Goal: Find specific page/section: Find specific page/section

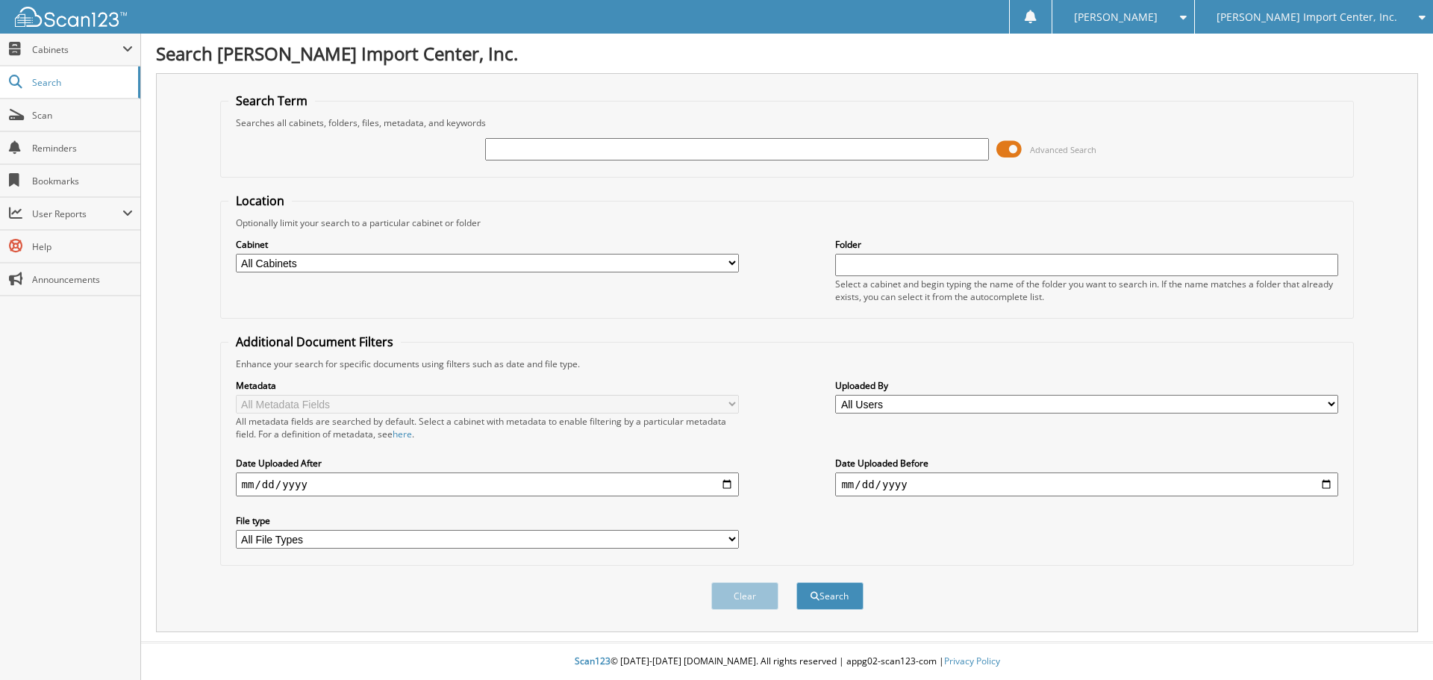
click at [687, 143] on input "text" at bounding box center [736, 149] width 503 height 22
type input "2559614"
click at [796, 582] on button "Search" at bounding box center [829, 596] width 67 height 28
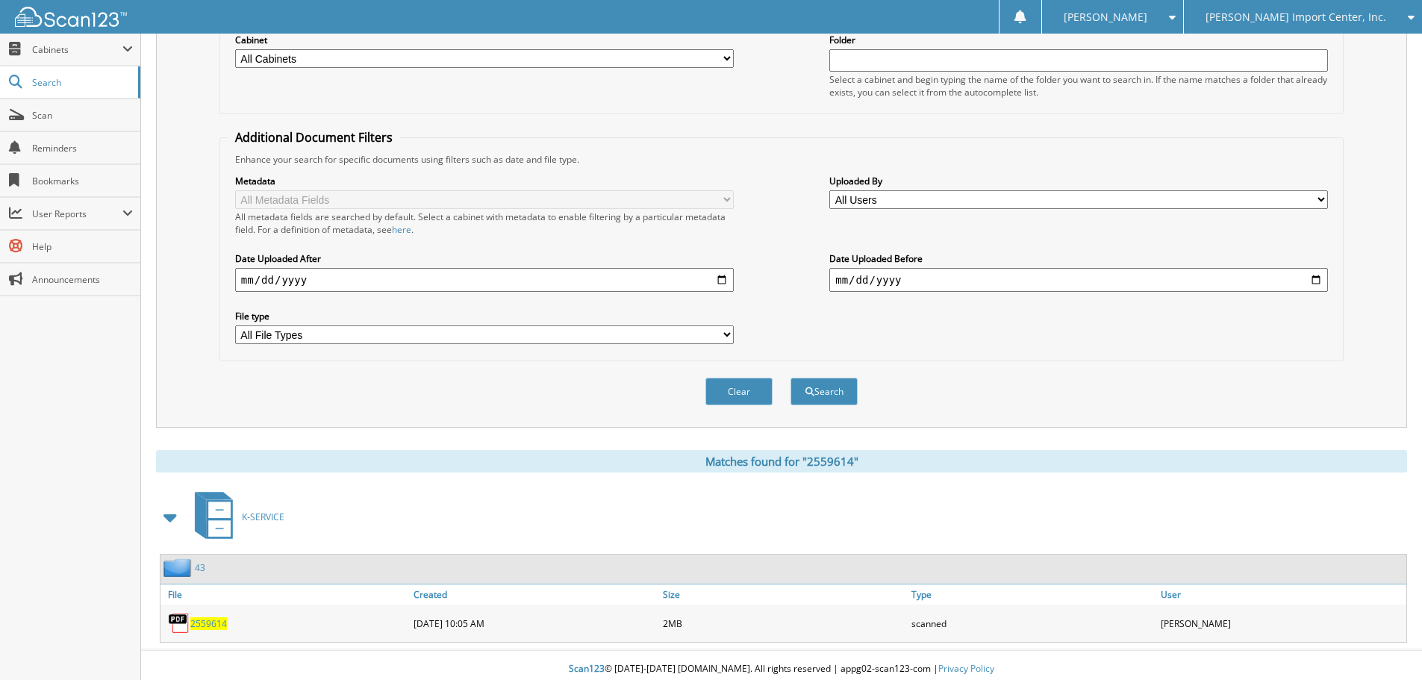
scroll to position [213, 0]
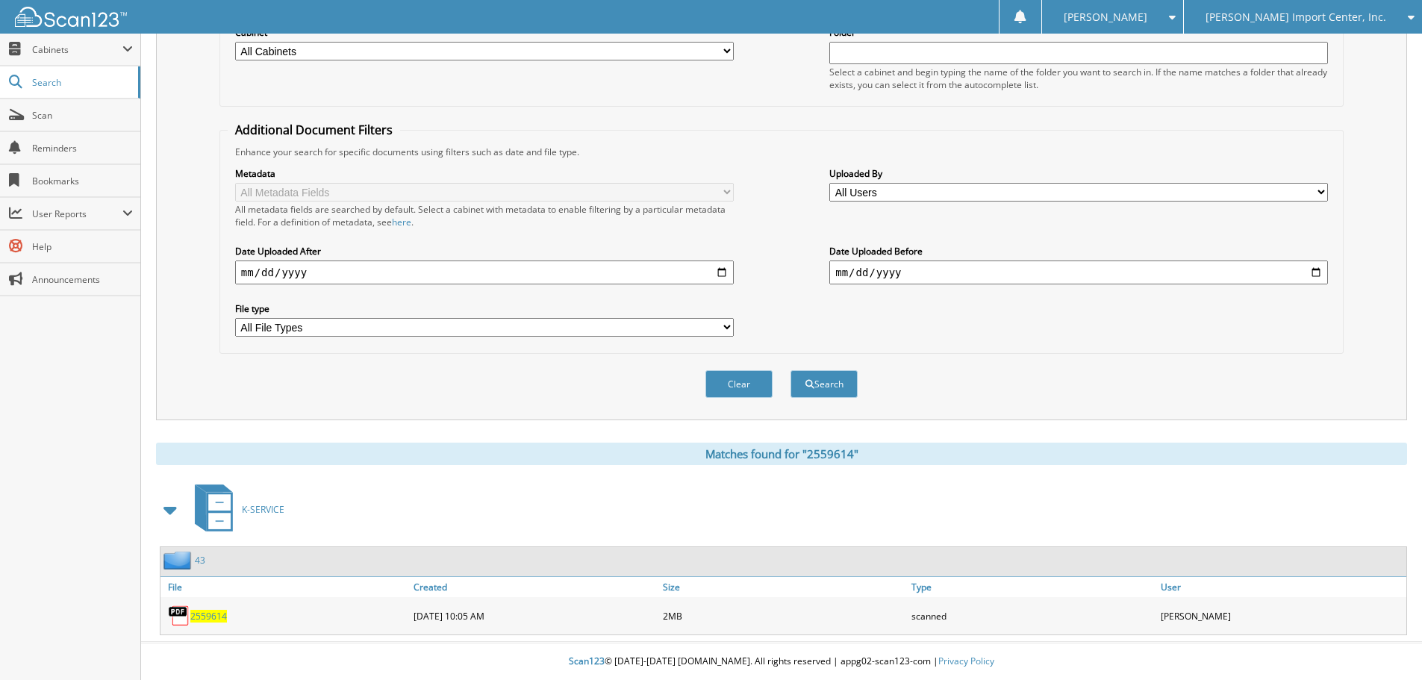
click at [201, 611] on span "2559614" at bounding box center [208, 616] width 37 height 13
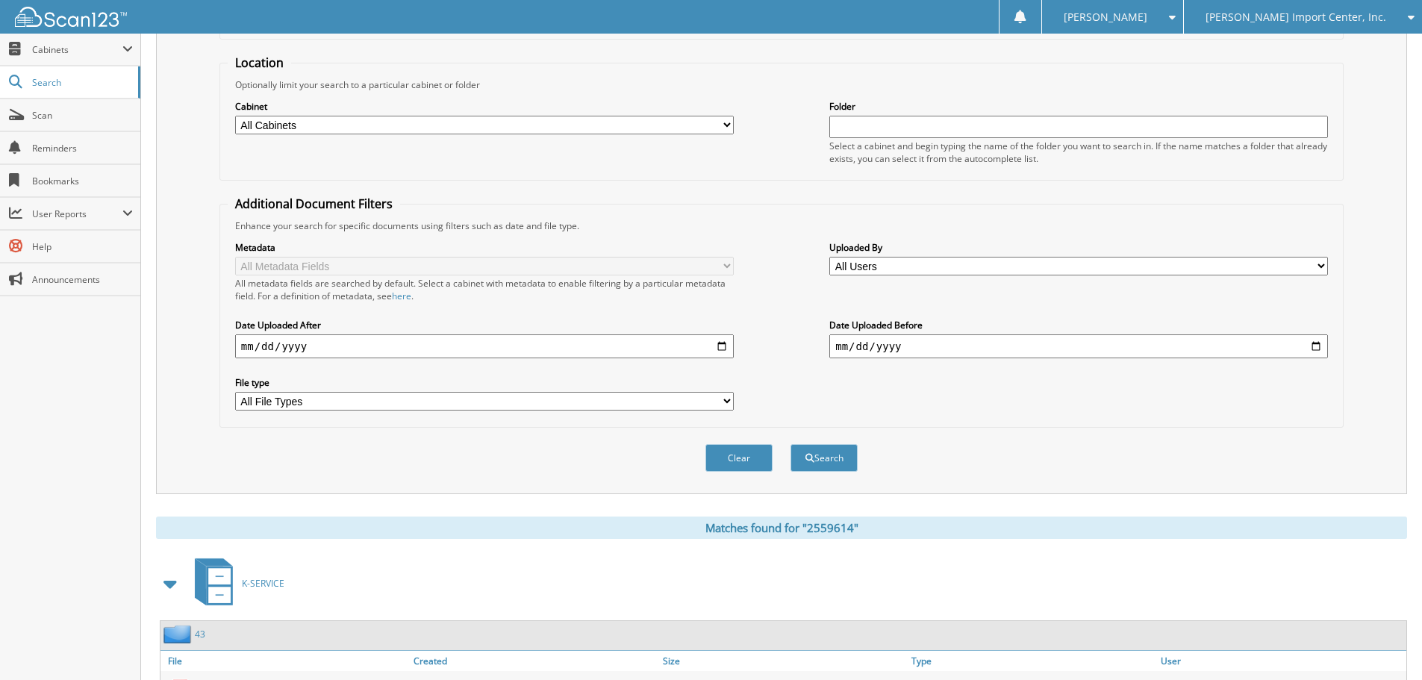
scroll to position [0, 0]
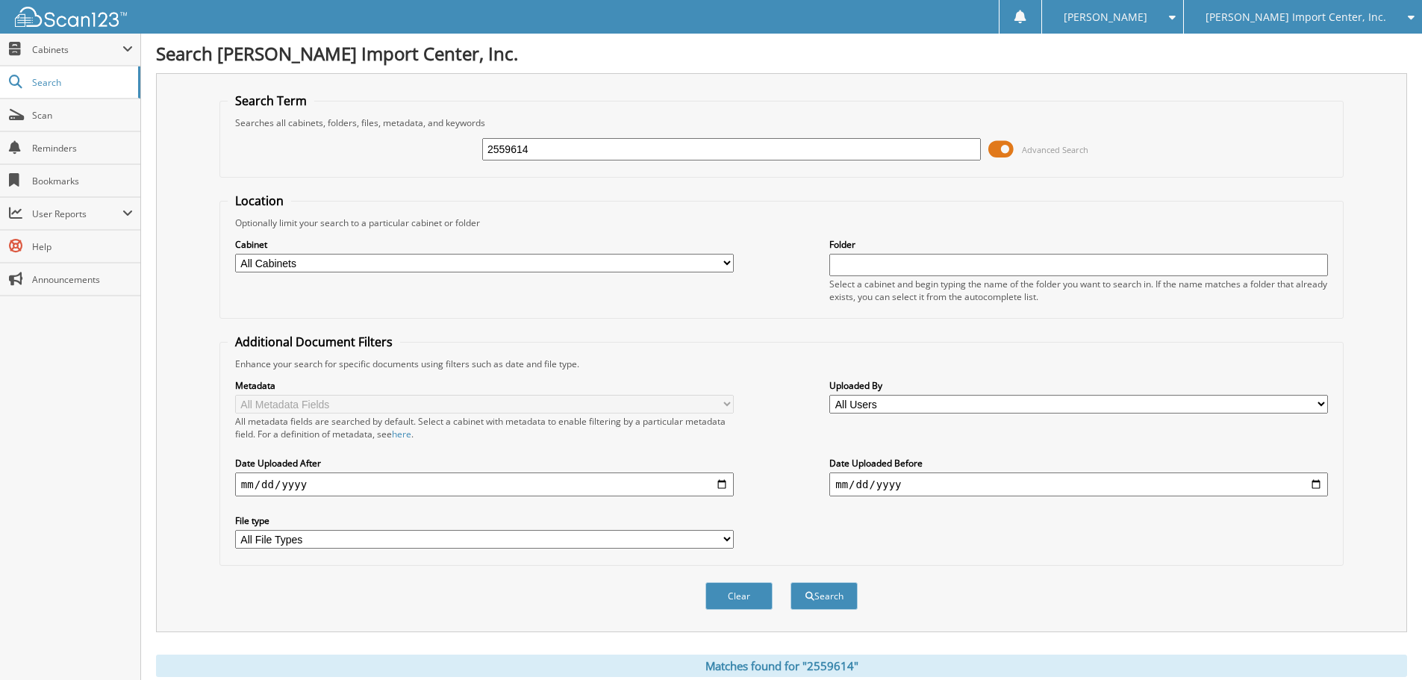
click at [540, 151] on input "2559614" at bounding box center [731, 149] width 498 height 22
type input "2558842"
click at [790, 582] on button "Search" at bounding box center [823, 596] width 67 height 28
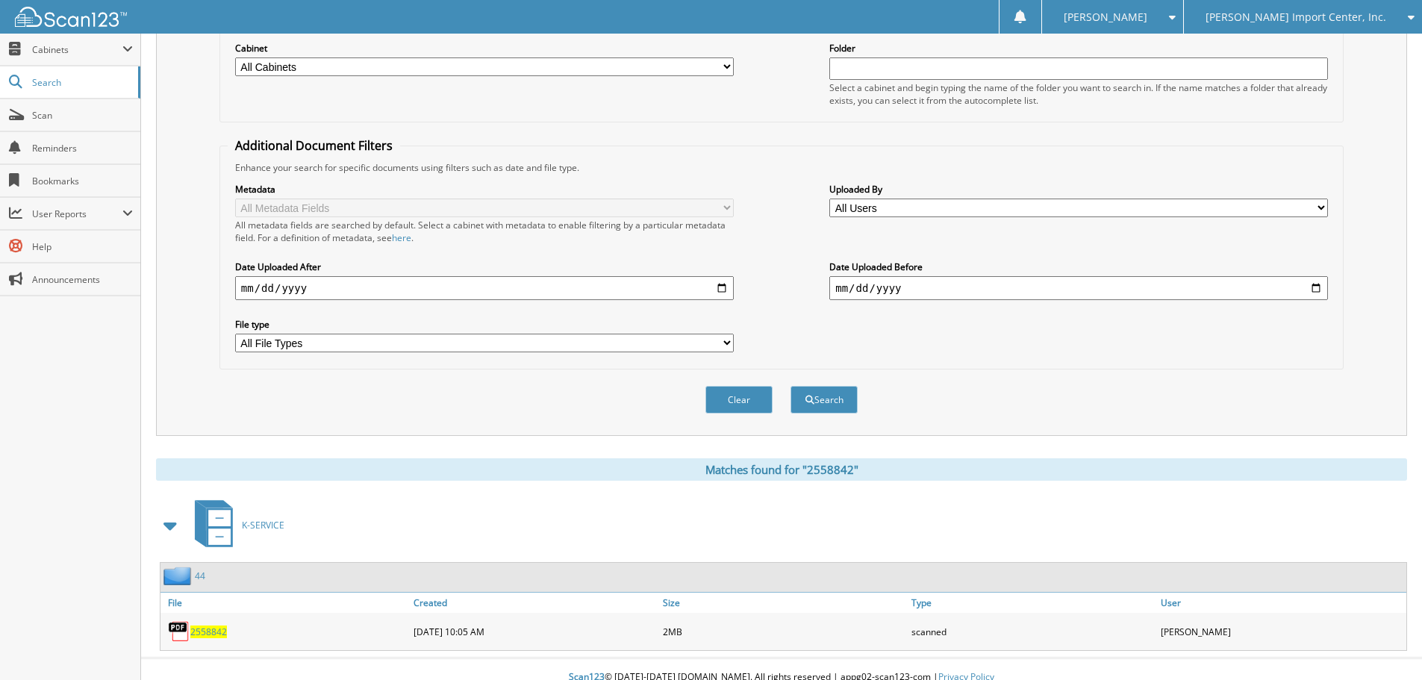
scroll to position [213, 0]
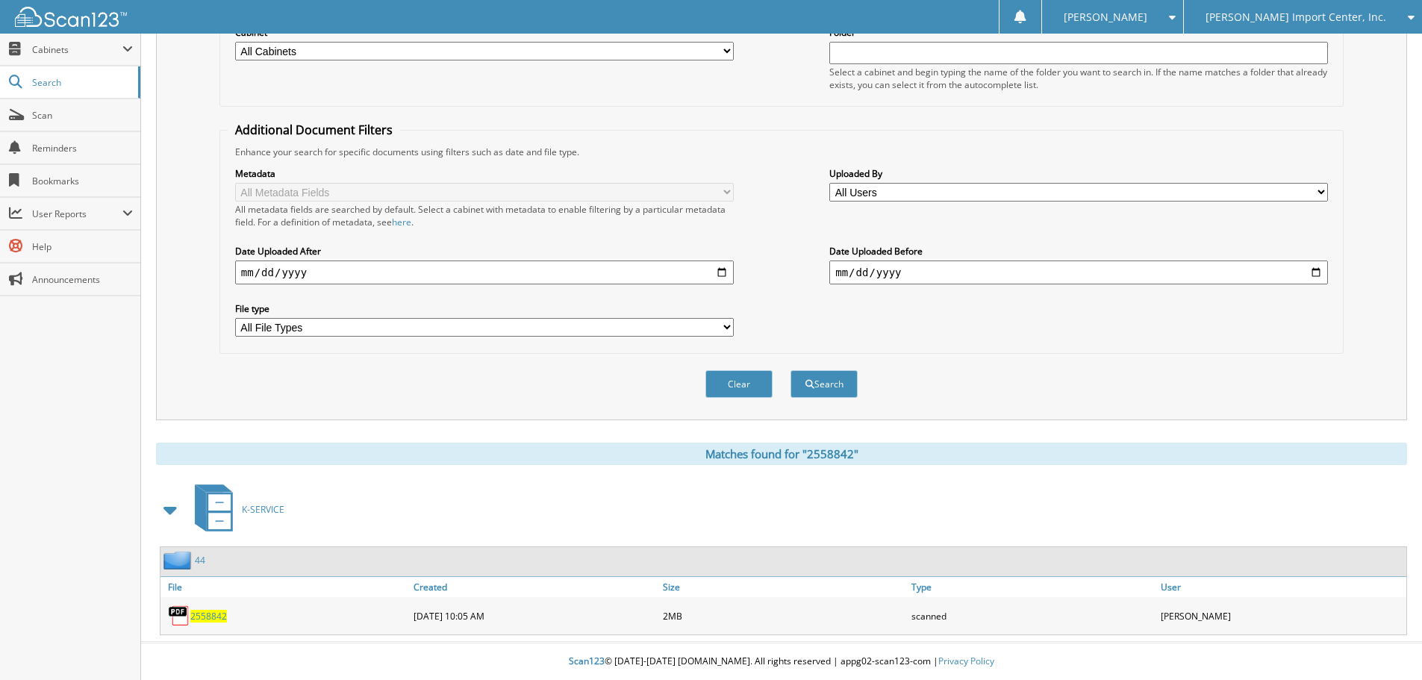
click at [187, 614] on img at bounding box center [179, 615] width 22 height 22
click at [195, 614] on span "2558842" at bounding box center [208, 616] width 37 height 13
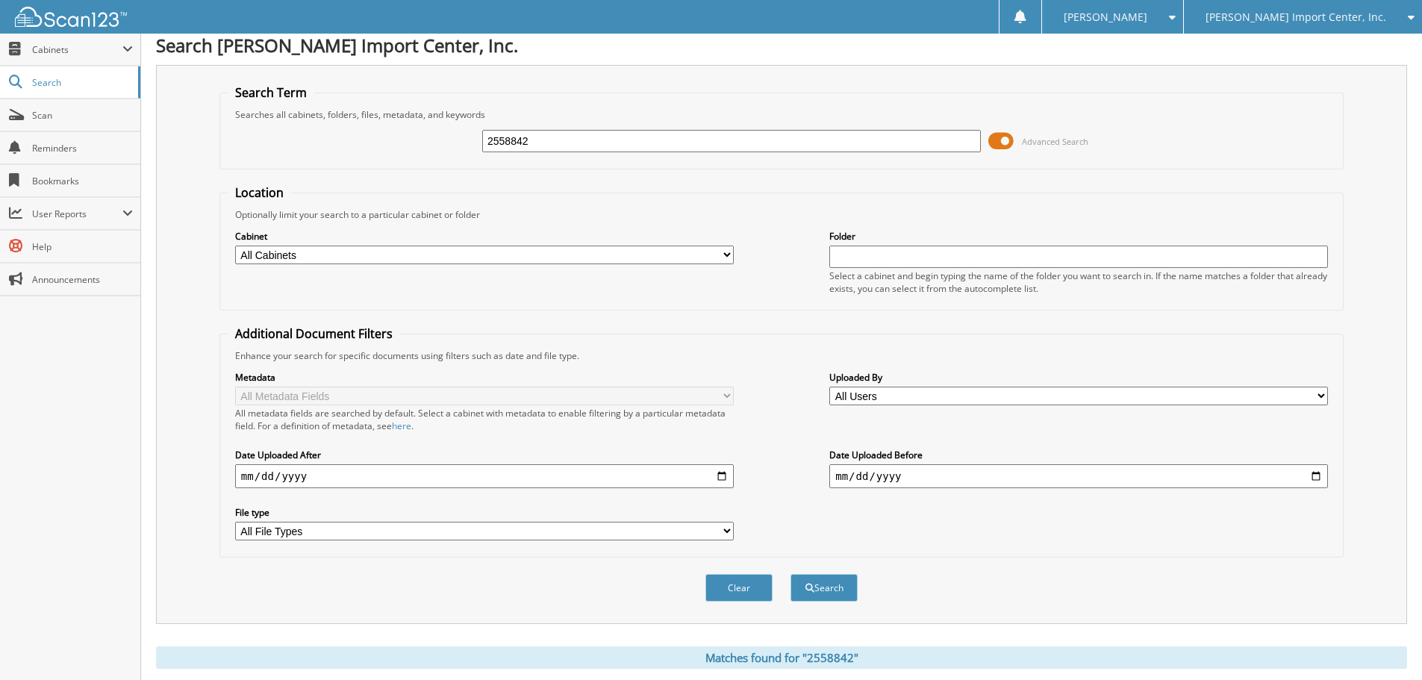
click at [538, 131] on input "2558842" at bounding box center [731, 141] width 498 height 22
type input "2559617"
click at [790, 574] on button "Search" at bounding box center [823, 588] width 67 height 28
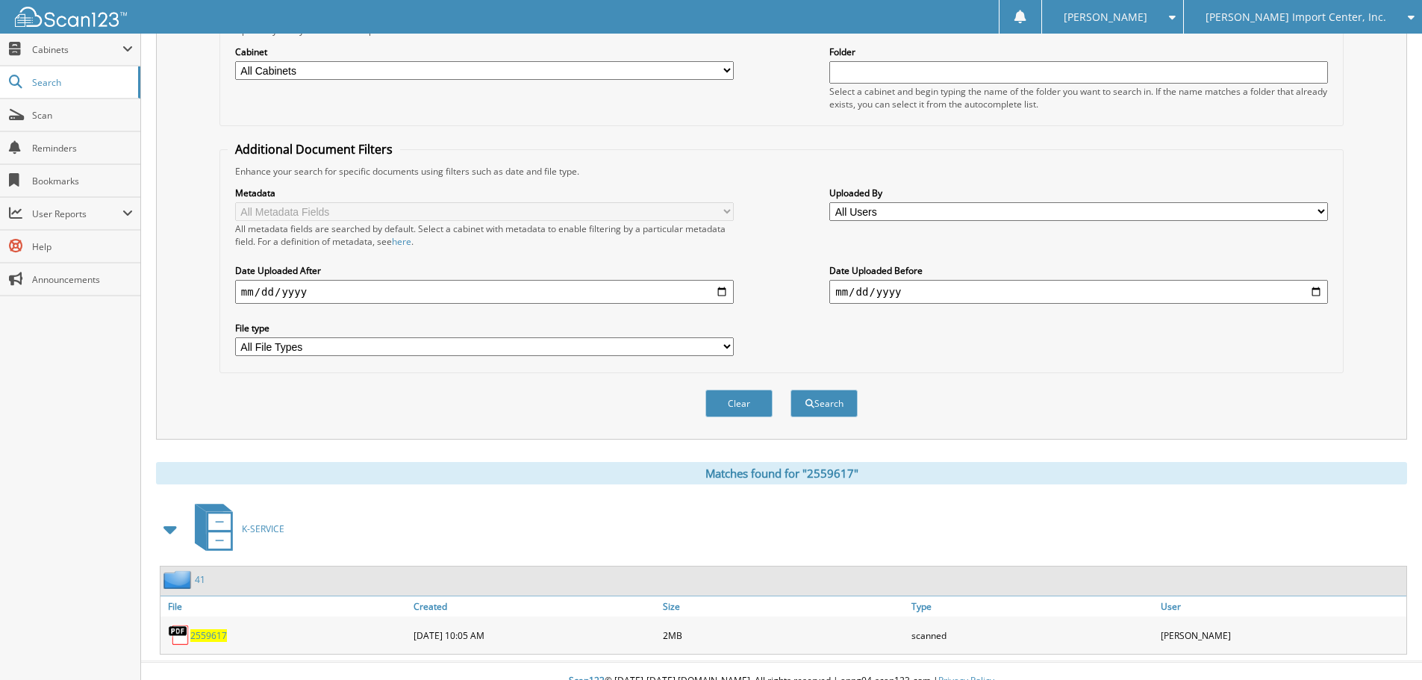
scroll to position [213, 0]
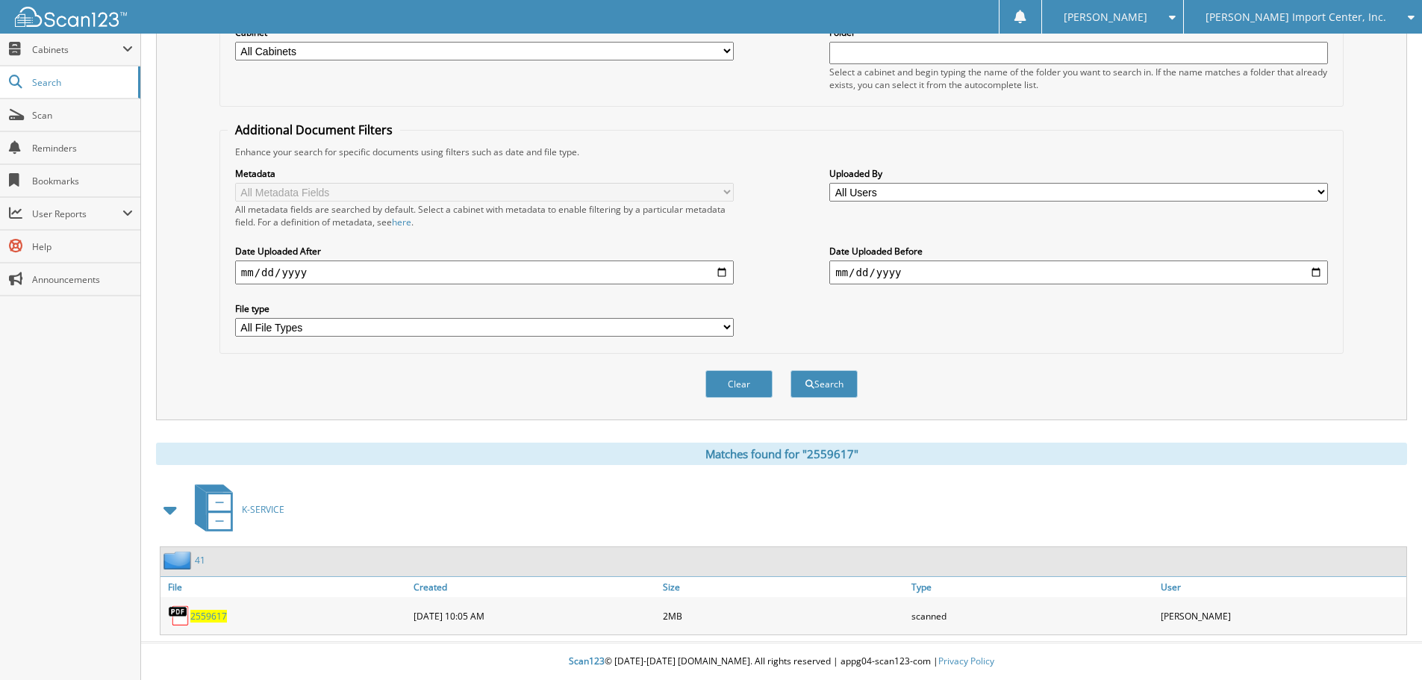
click at [201, 612] on span "2559617" at bounding box center [208, 616] width 37 height 13
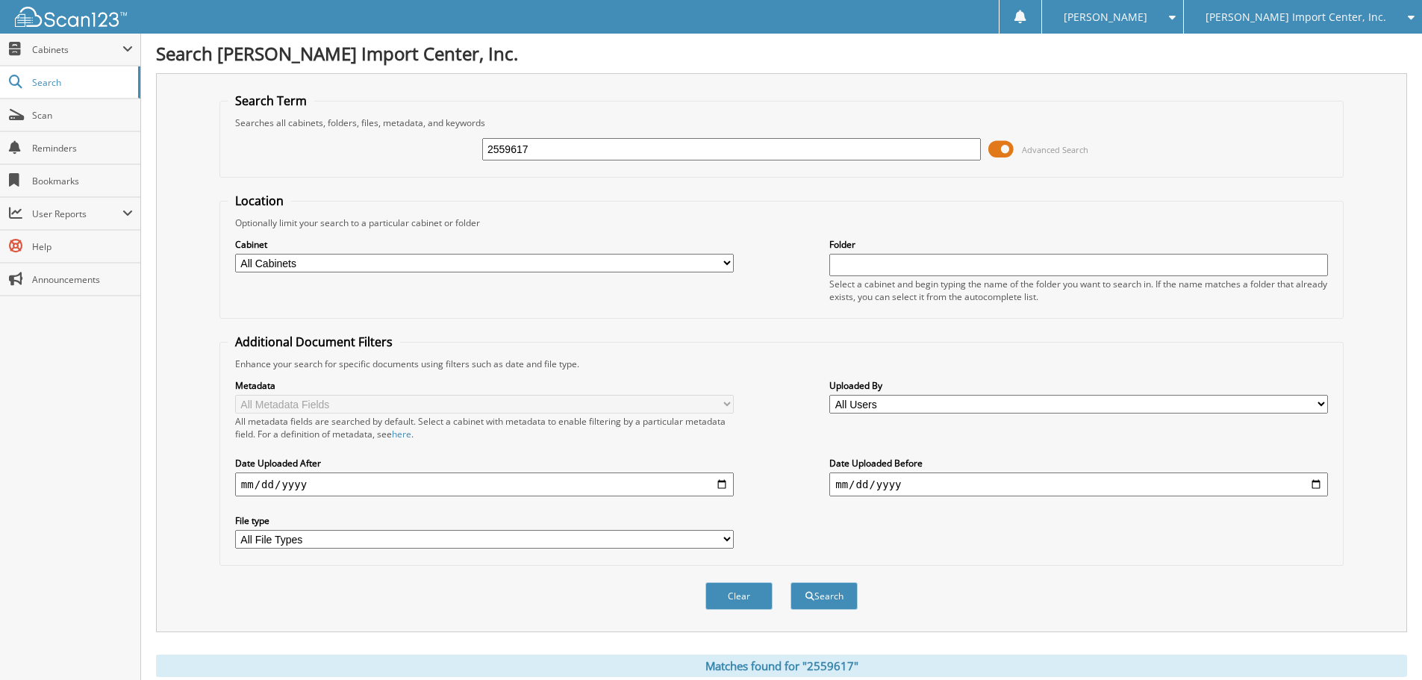
click at [610, 149] on input "2559617" at bounding box center [731, 149] width 498 height 22
type input "2559292"
click at [790, 582] on button "Search" at bounding box center [823, 596] width 67 height 28
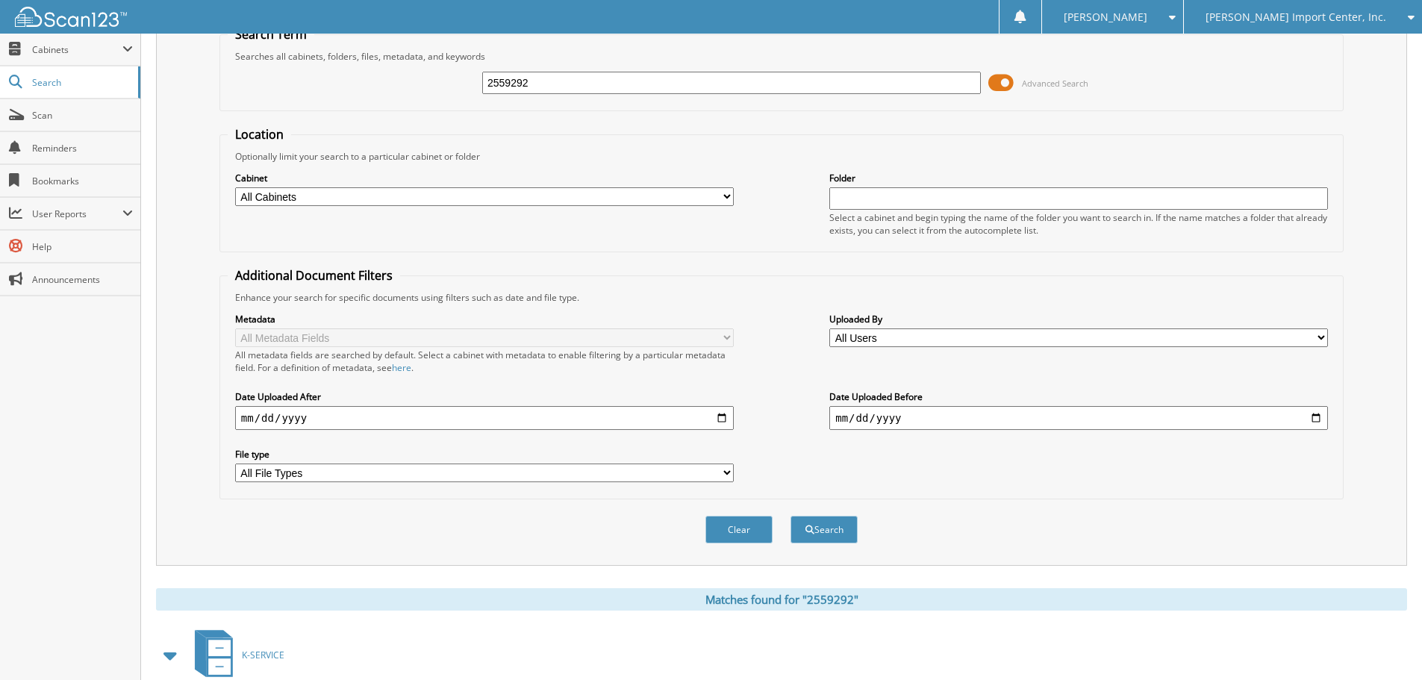
scroll to position [213, 0]
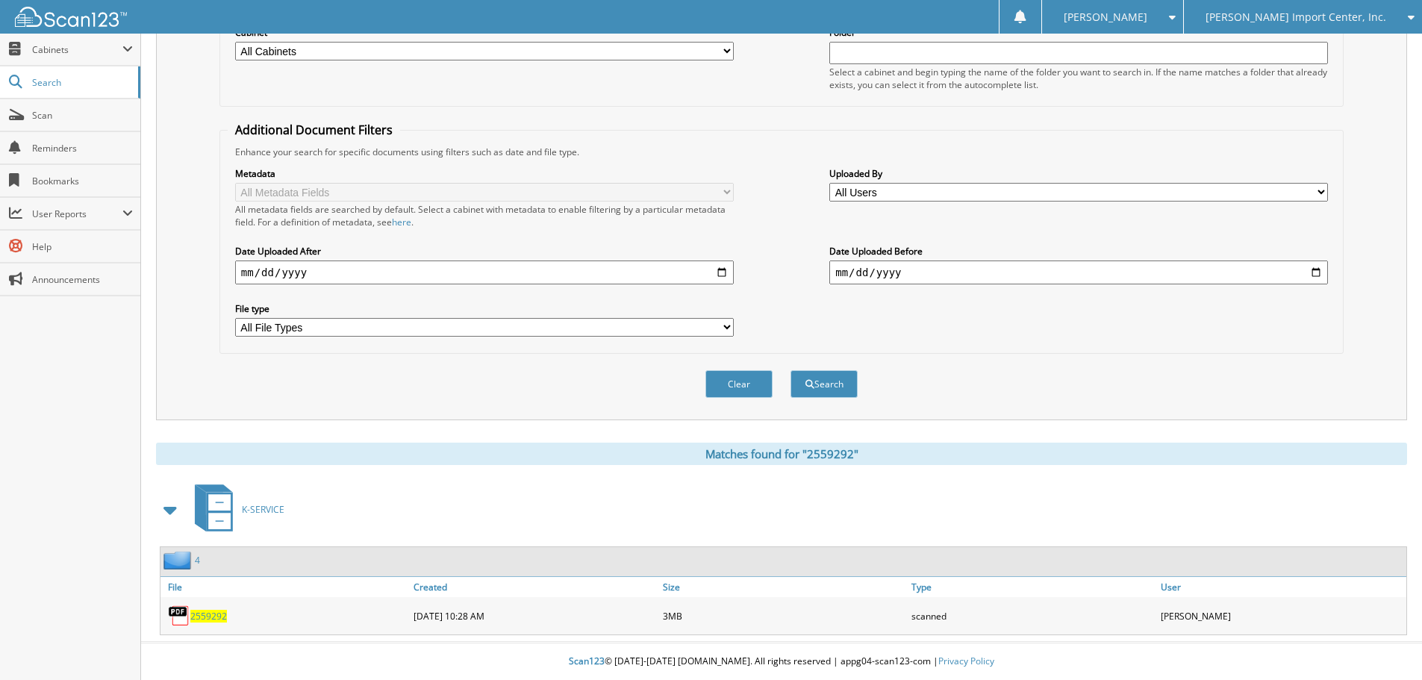
click at [216, 612] on span "2559292" at bounding box center [208, 616] width 37 height 13
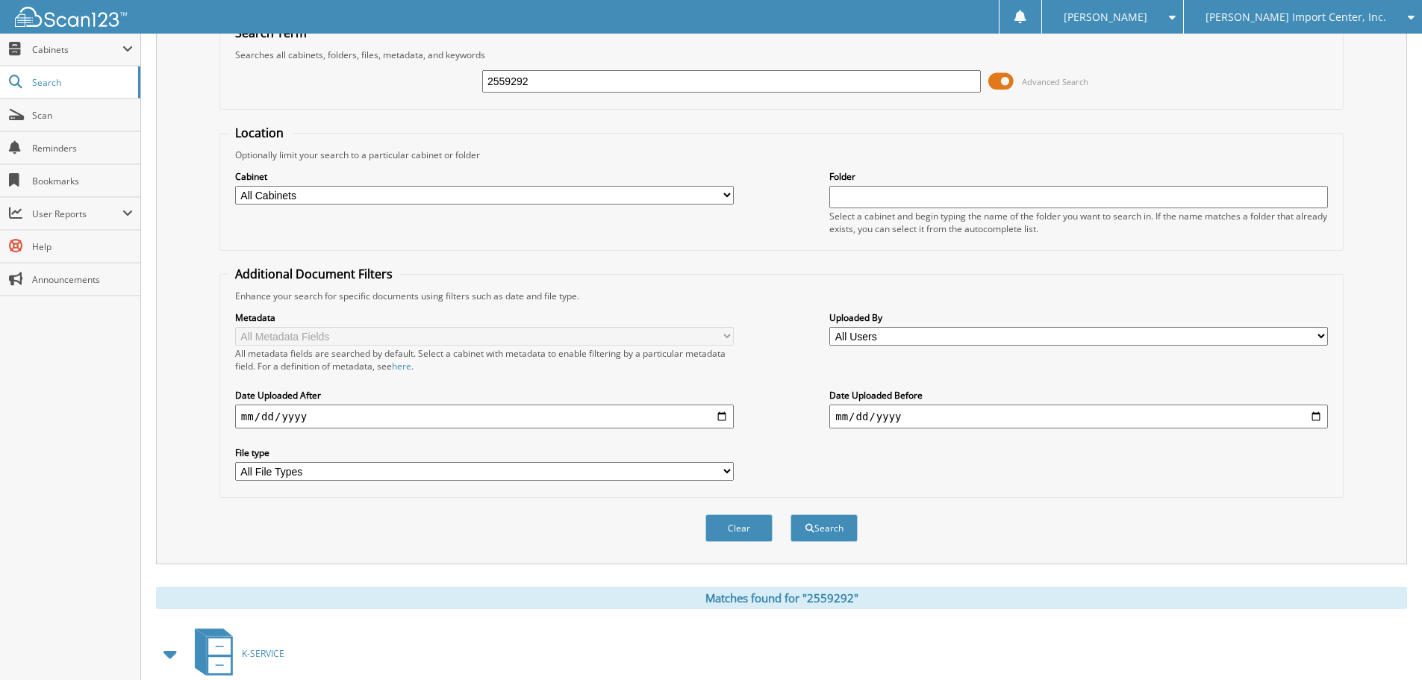
scroll to position [0, 0]
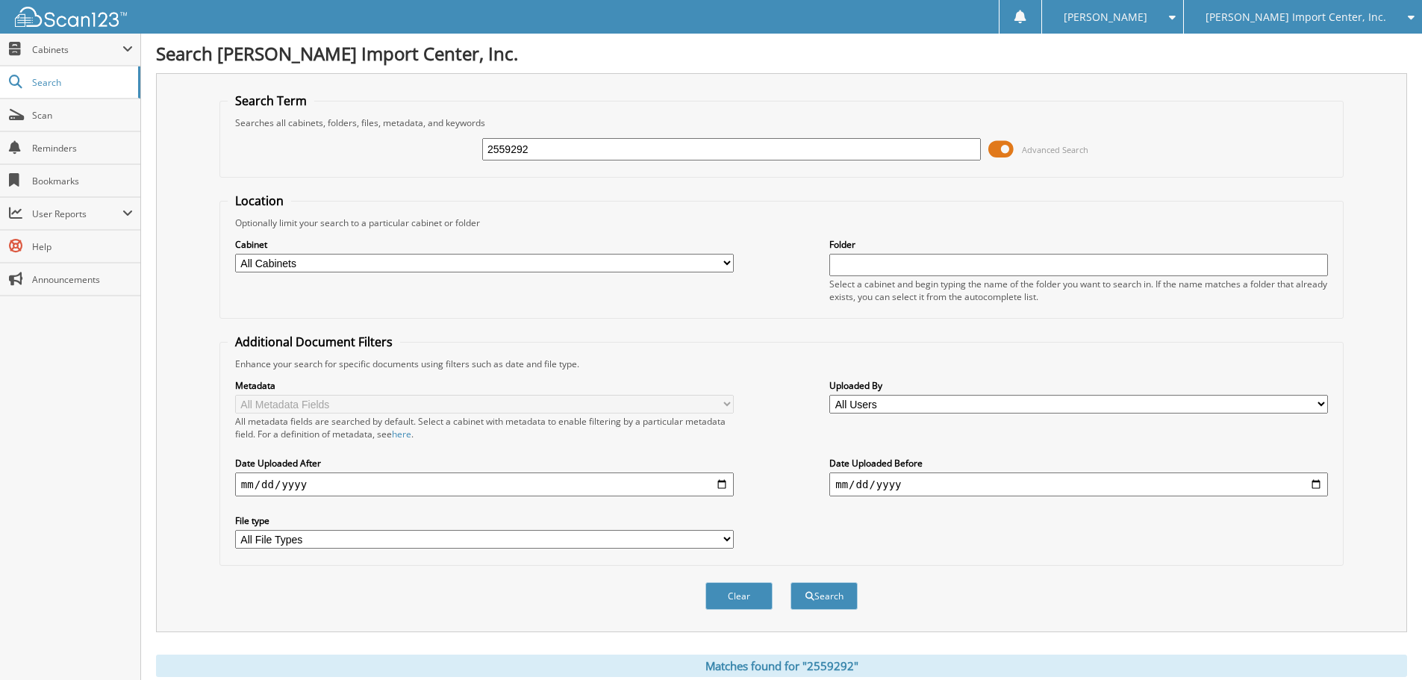
click at [594, 148] on input "2559292" at bounding box center [731, 149] width 498 height 22
type input "2559615"
click at [790, 582] on button "Search" at bounding box center [823, 596] width 67 height 28
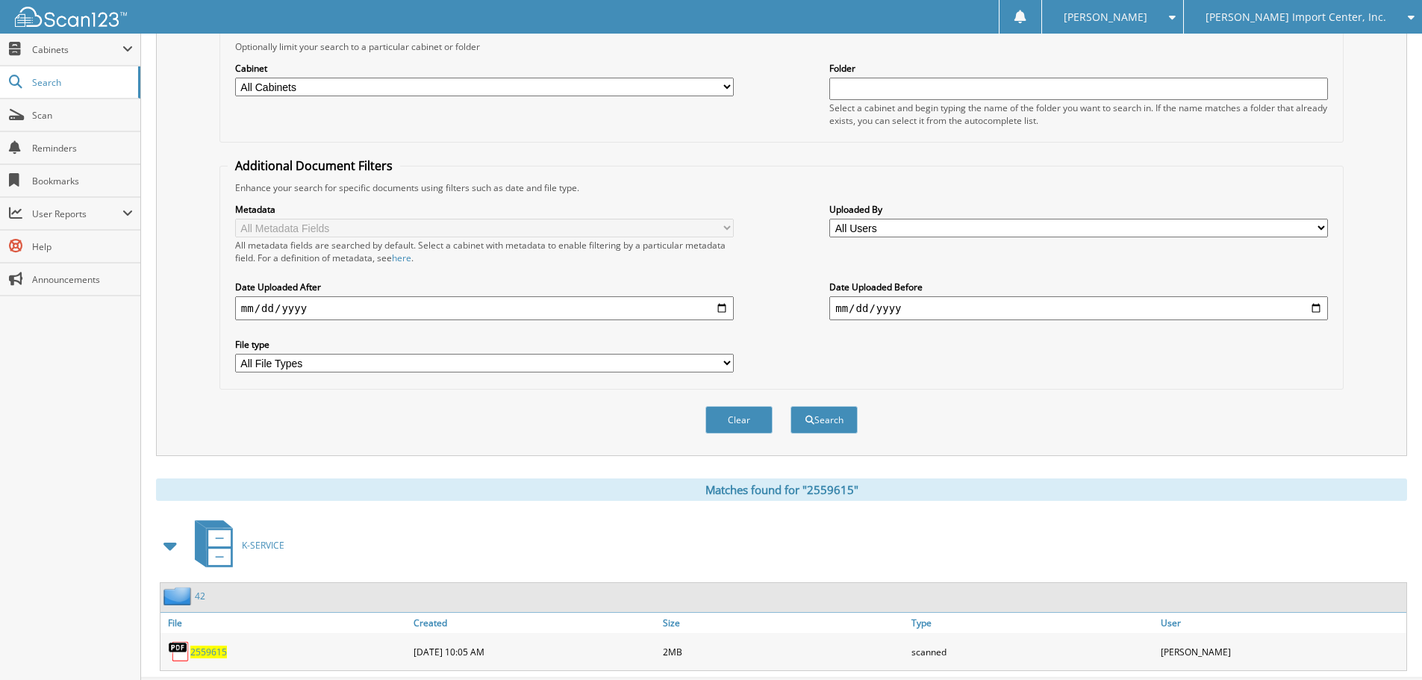
scroll to position [213, 0]
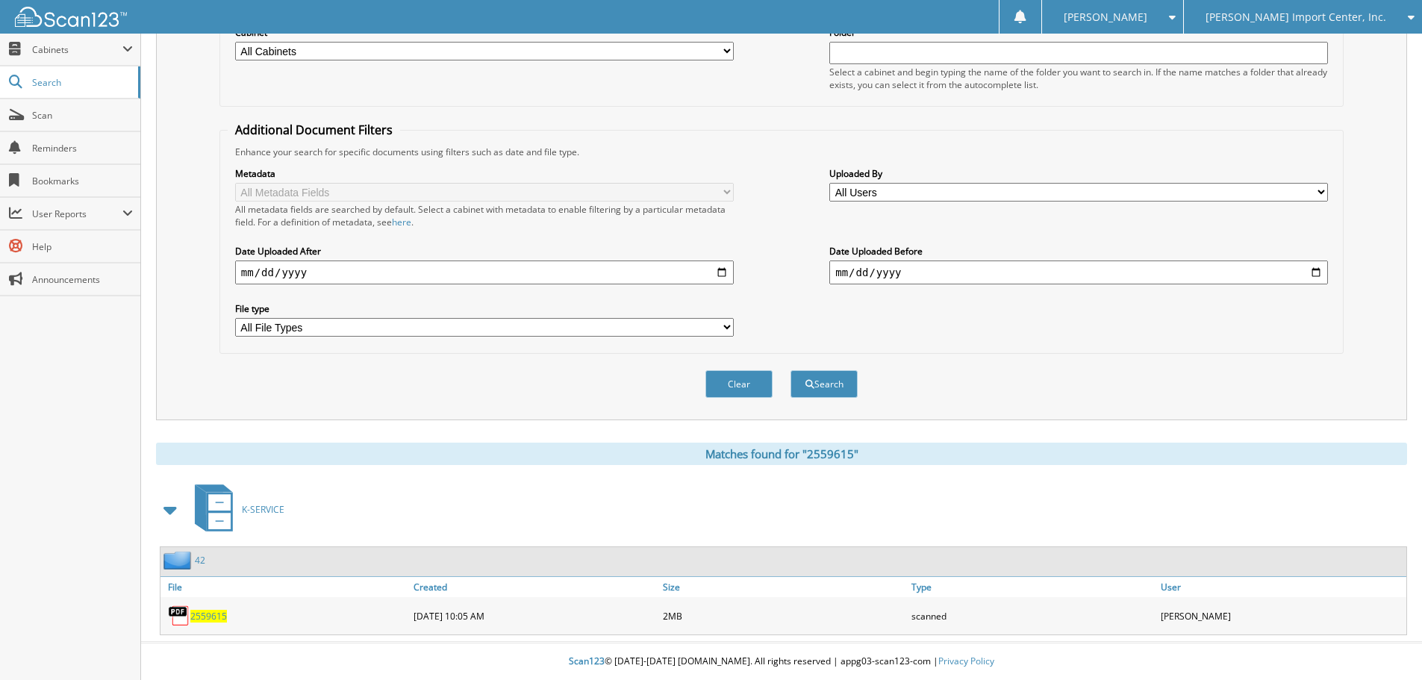
click at [205, 610] on span "2559615" at bounding box center [208, 616] width 37 height 13
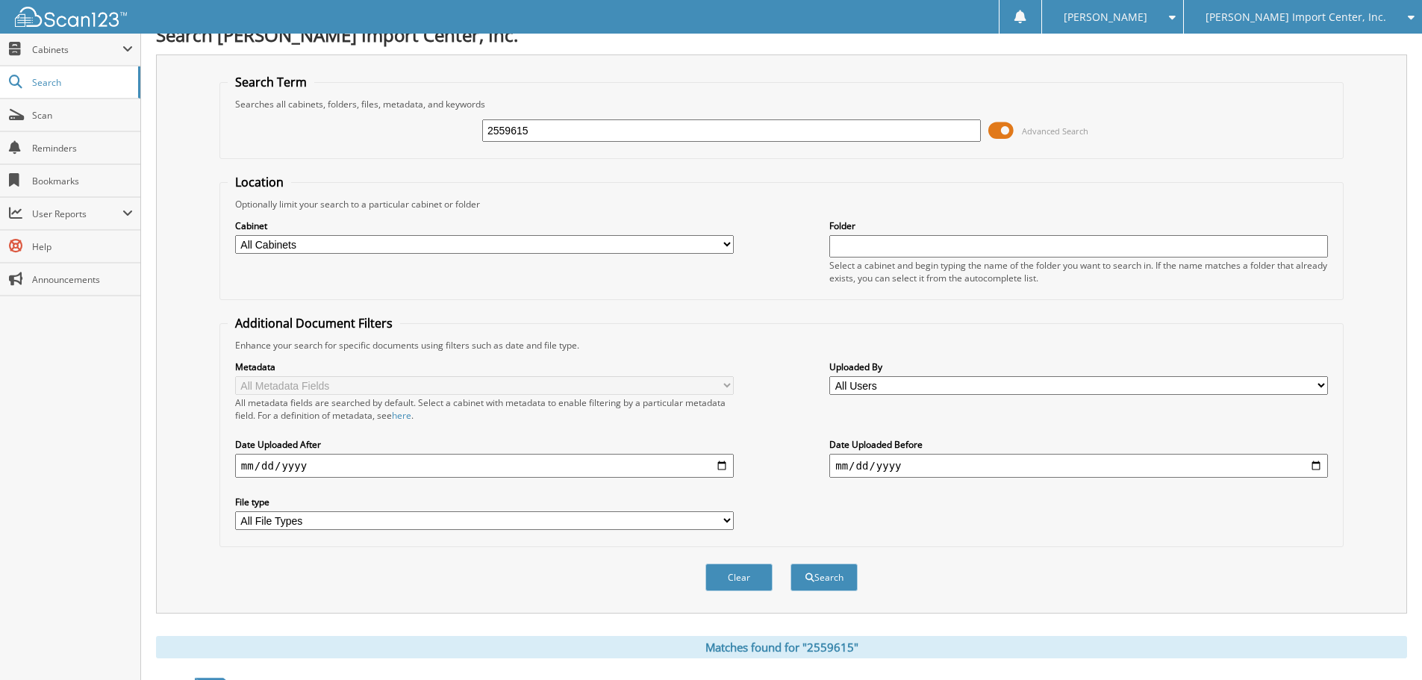
scroll to position [17, 0]
click at [528, 131] on input "2559615" at bounding box center [731, 132] width 498 height 22
type input "2559447"
click at [790, 565] on button "Search" at bounding box center [823, 579] width 67 height 28
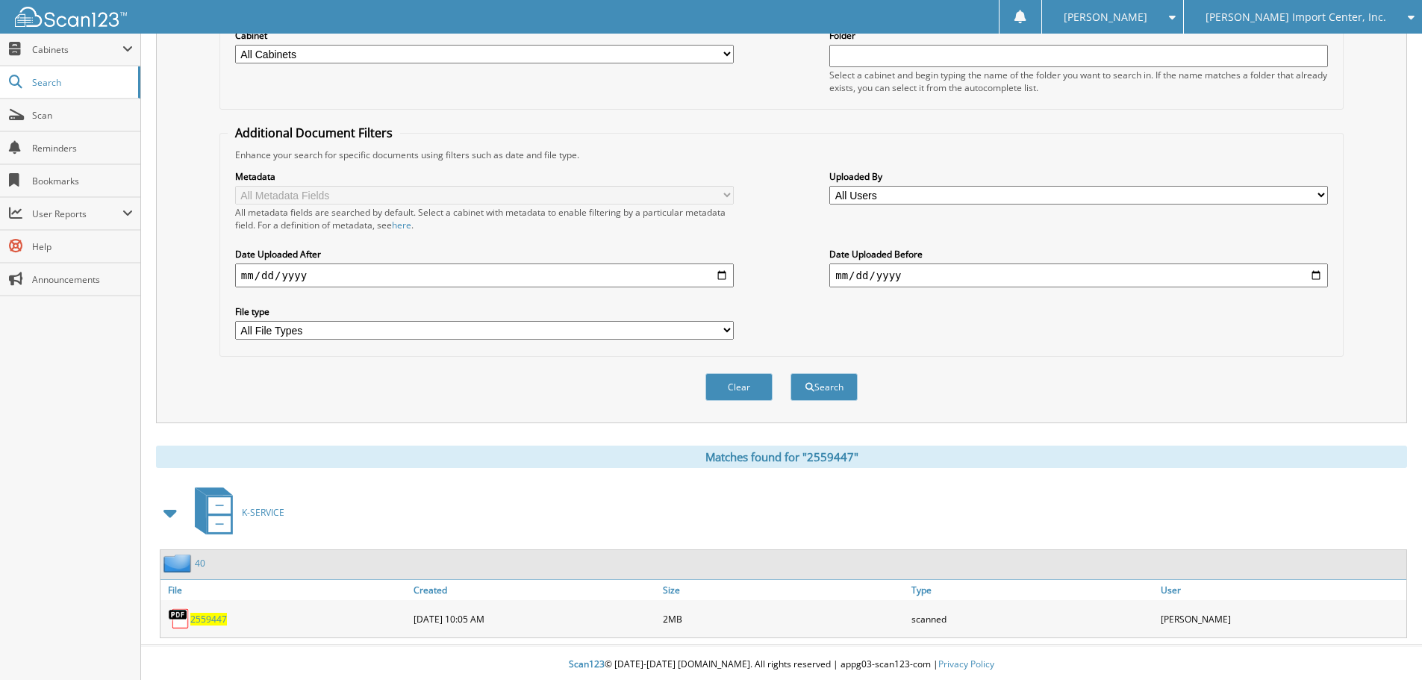
scroll to position [213, 0]
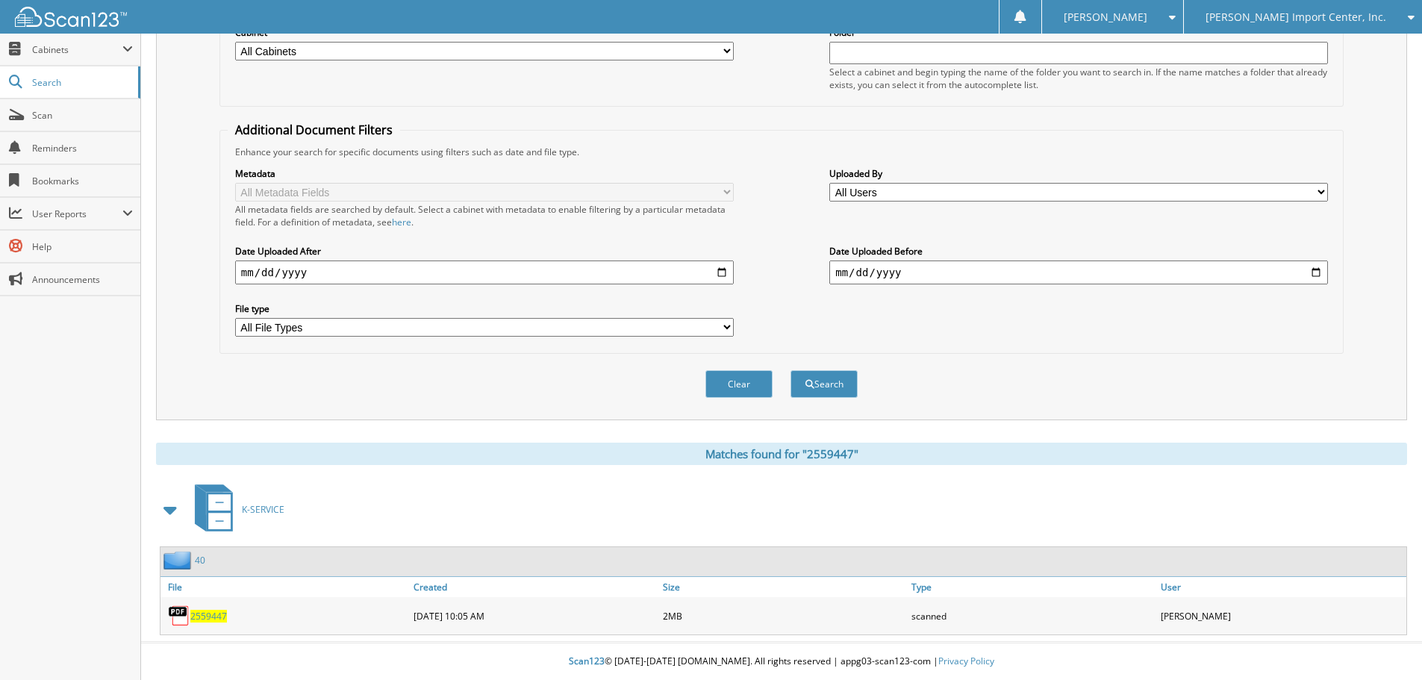
click at [213, 613] on span "2559447" at bounding box center [208, 616] width 37 height 13
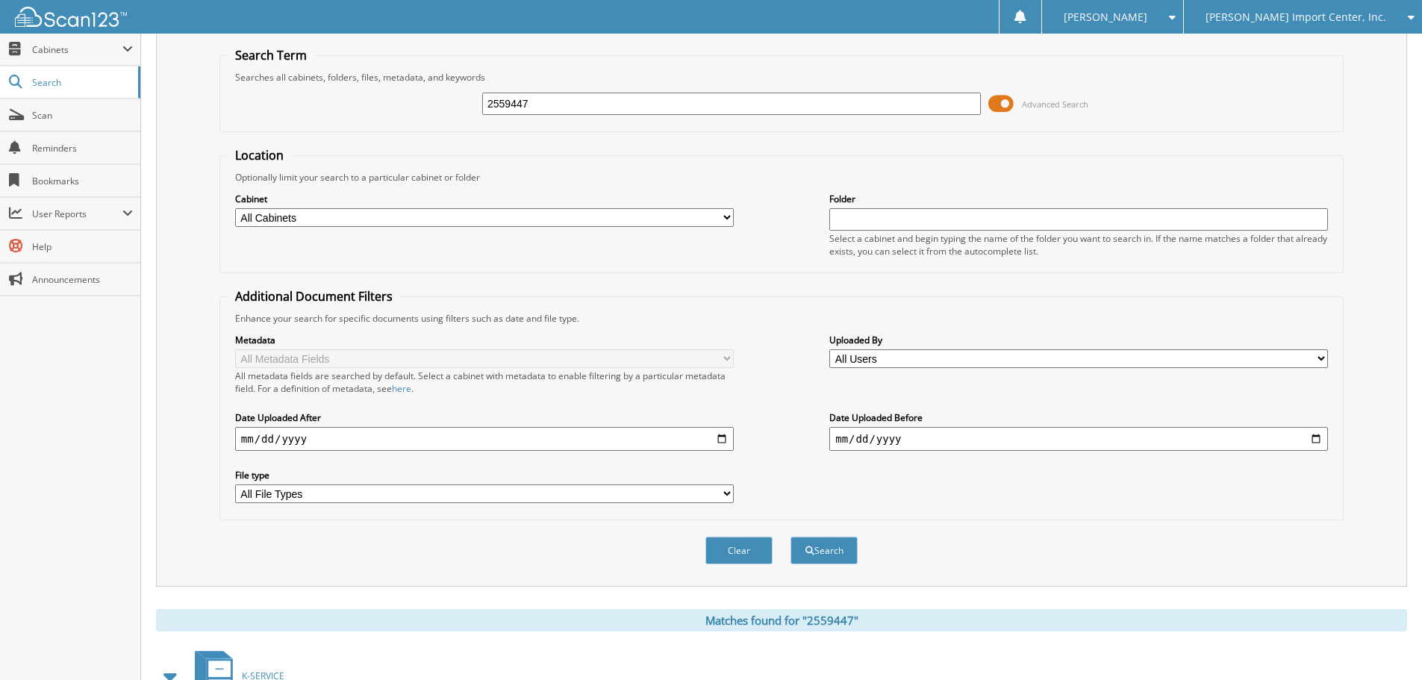
scroll to position [0, 0]
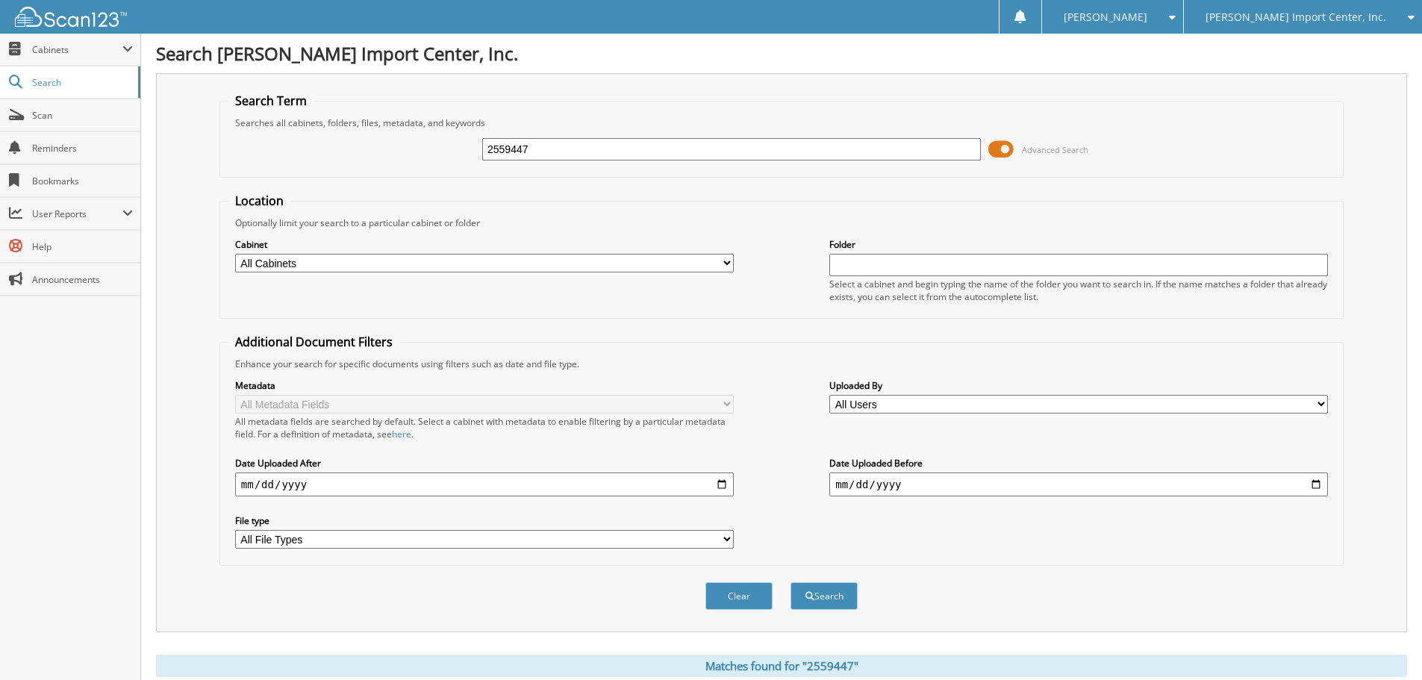
click at [557, 148] on input "2559447" at bounding box center [731, 149] width 498 height 22
type input "2559448"
click at [790, 582] on button "Search" at bounding box center [823, 596] width 67 height 28
click at [562, 152] on input "2559448" at bounding box center [731, 149] width 498 height 22
type input "2558885"
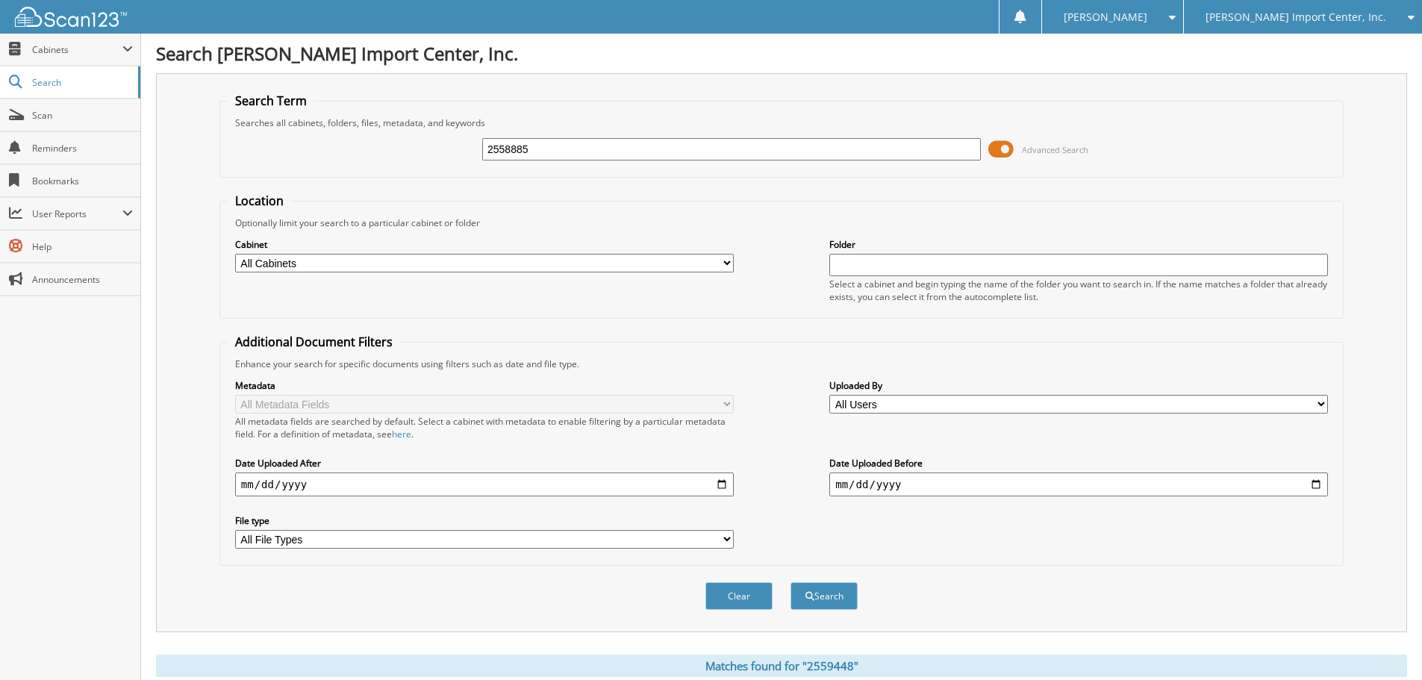
click at [790, 582] on button "Search" at bounding box center [823, 596] width 67 height 28
click at [1254, 31] on div "[PERSON_NAME] Import Center, Inc." at bounding box center [1302, 17] width 223 height 34
click at [1254, 45] on link "[PERSON_NAME] Buick Cadillac GMC" at bounding box center [1303, 47] width 238 height 26
